Goal: Information Seeking & Learning: Understand process/instructions

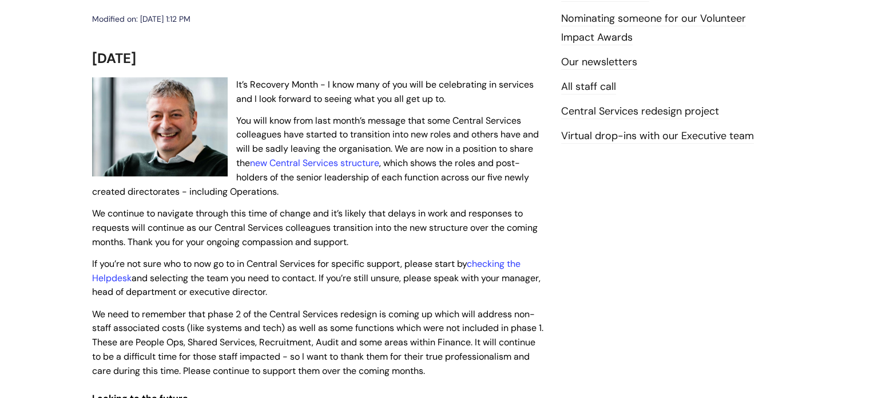
scroll to position [229, 0]
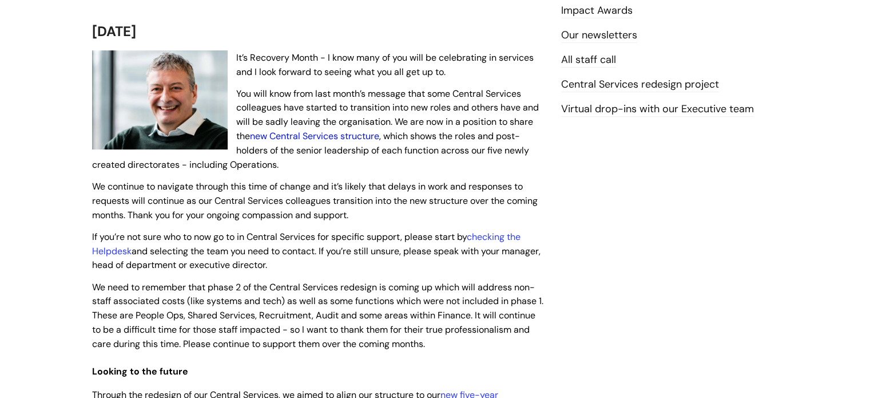
click at [320, 132] on link "new Central Services structure" at bounding box center [314, 136] width 129 height 12
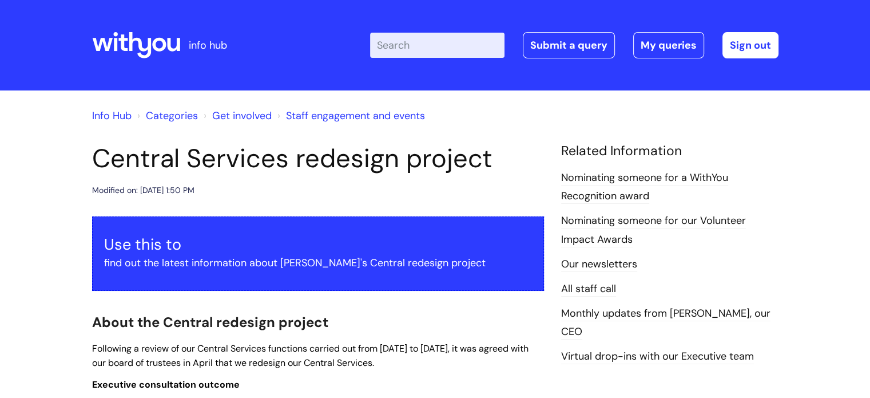
click at [632, 196] on link "Nominating someone for a WithYou Recognition award" at bounding box center [644, 186] width 167 height 33
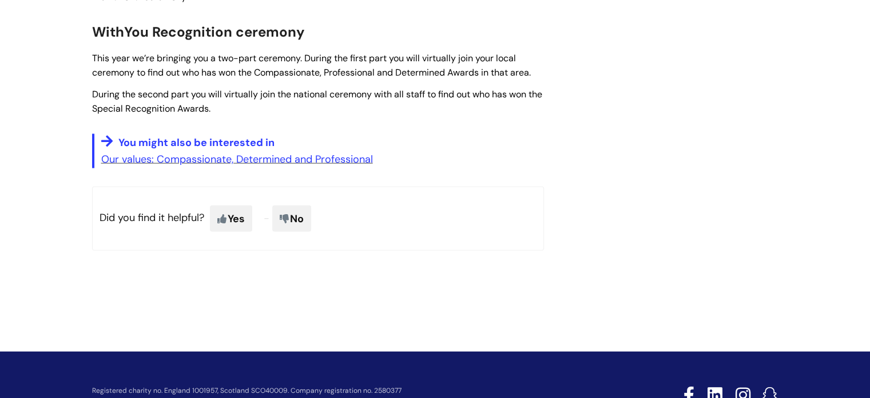
scroll to position [2197, 0]
